Goal: Find specific page/section: Find specific page/section

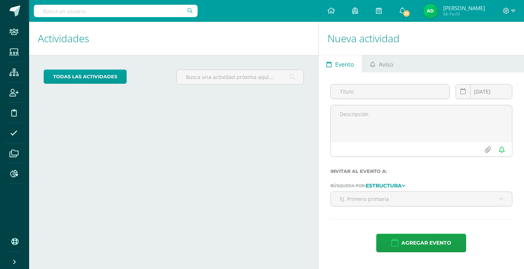
click at [76, 11] on input "text" at bounding box center [116, 11] width 164 height 12
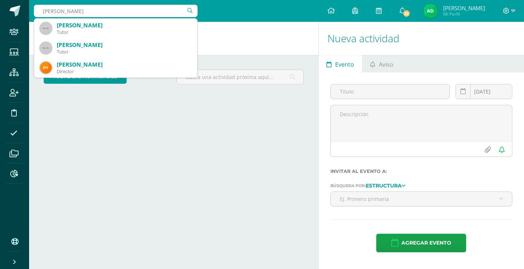
type input "dyrin"
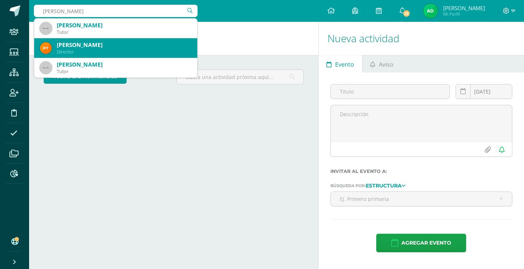
click at [95, 50] on div "Director" at bounding box center [124, 52] width 135 height 6
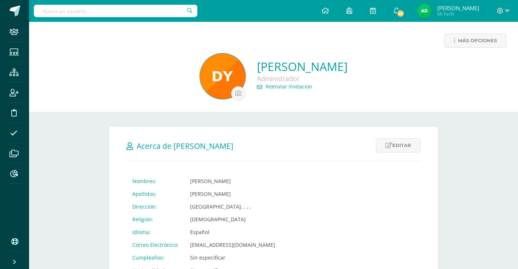
scroll to position [47, 0]
